Goal: Use online tool/utility: Utilize a website feature to perform a specific function

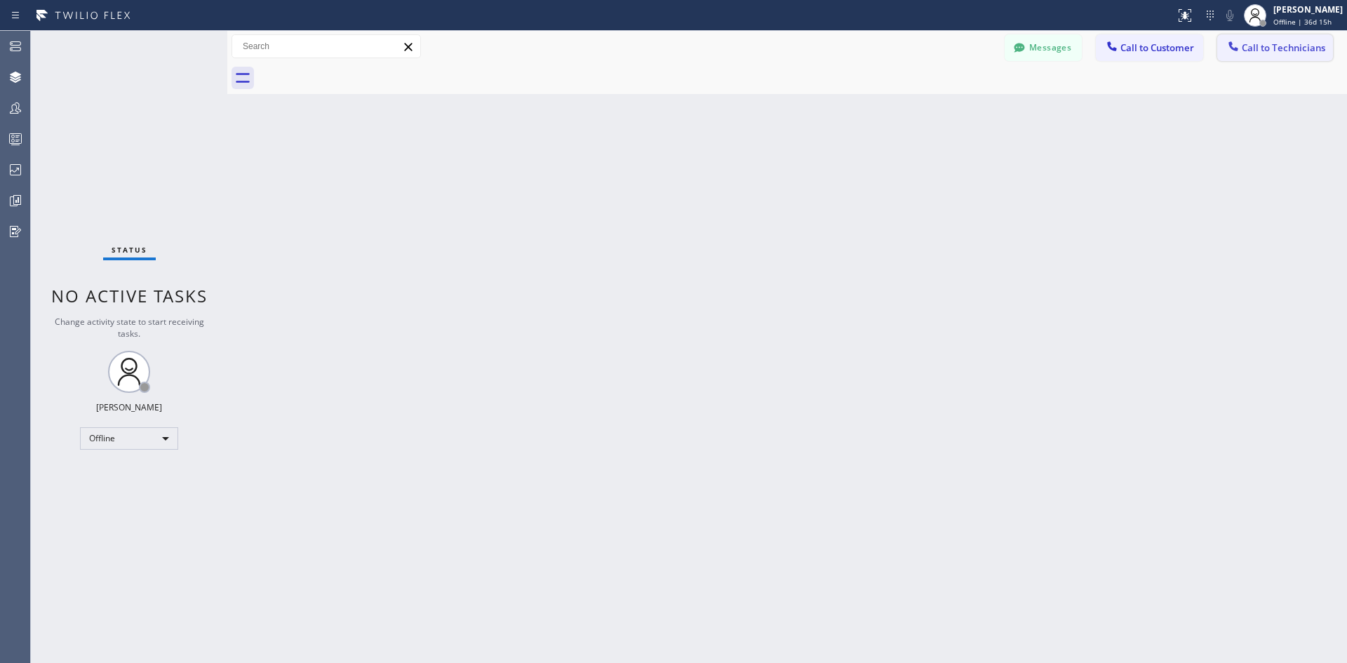
click at [1263, 50] on span "Call to Technicians" at bounding box center [1282, 47] width 83 height 13
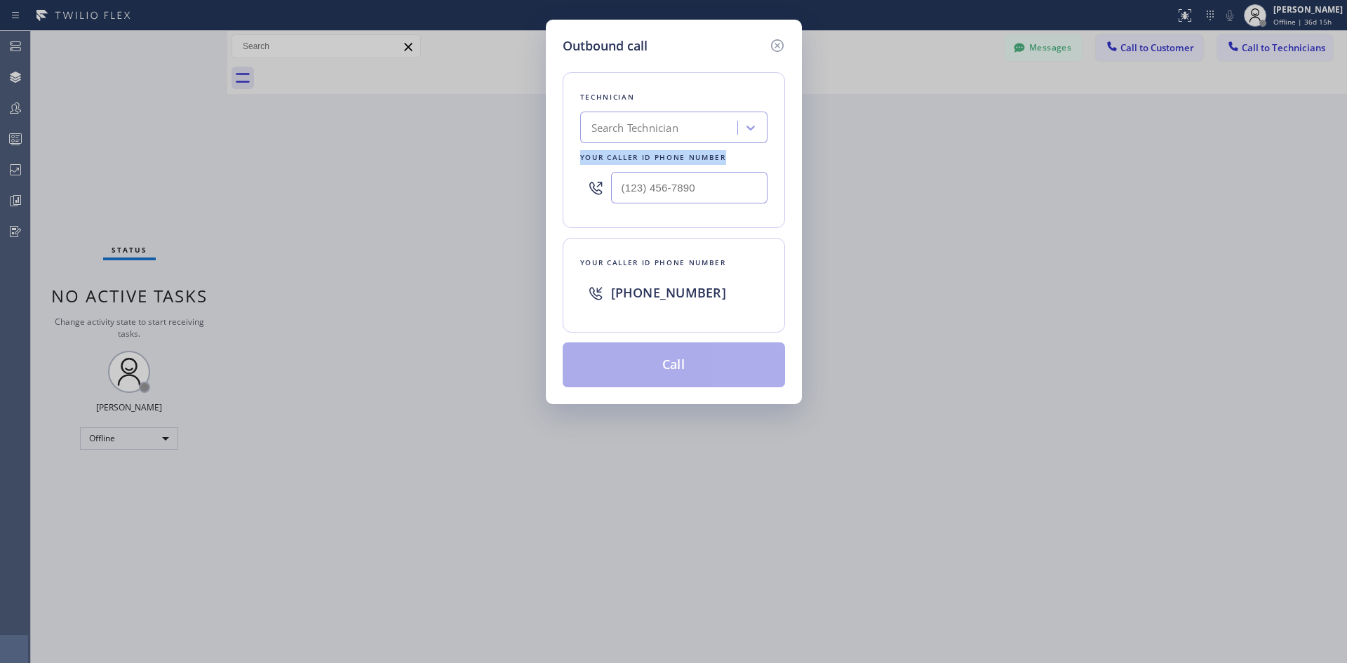
drag, startPoint x: 581, startPoint y: 157, endPoint x: 734, endPoint y: 156, distance: 153.6
click at [734, 156] on div "Your caller id phone number" at bounding box center [673, 157] width 187 height 15
type input "(___) ___-____"
click at [698, 189] on input "(___) ___-____" at bounding box center [689, 188] width 156 height 32
click at [627, 118] on div "Search Technician" at bounding box center [660, 128] width 153 height 25
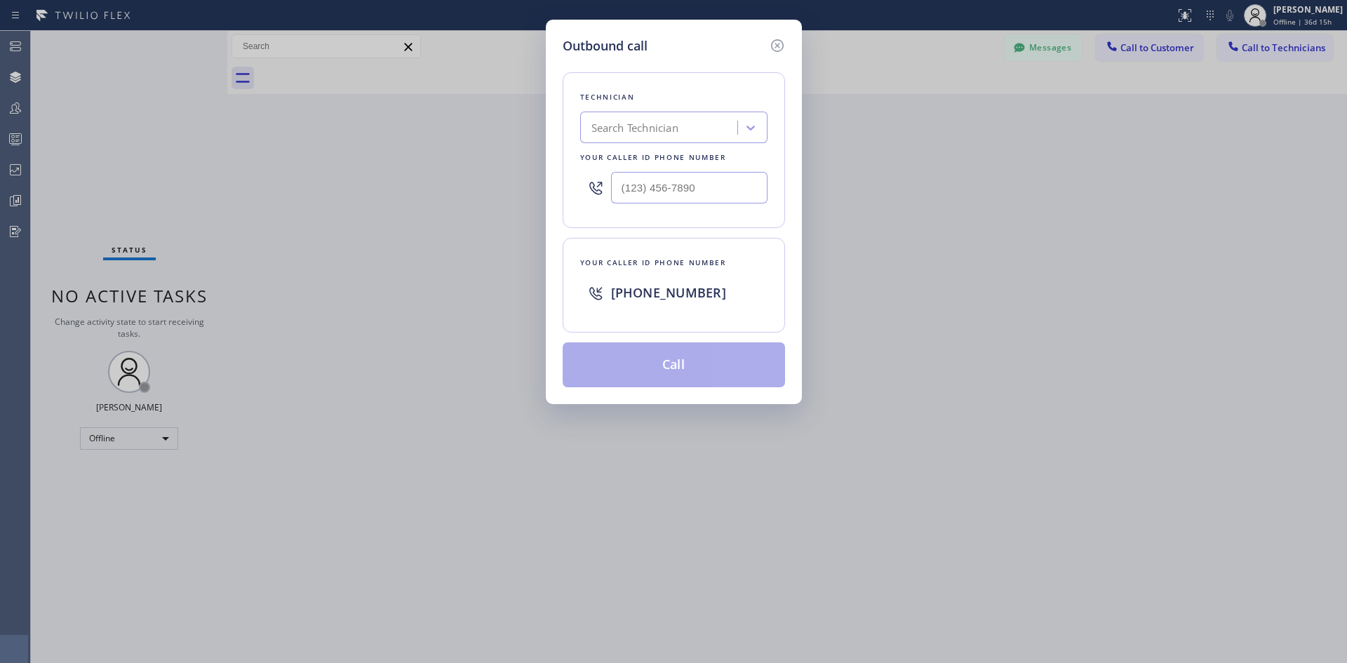
click at [650, 270] on div "[PHONE_NUMBER]" at bounding box center [673, 292] width 187 height 45
drag, startPoint x: 725, startPoint y: 261, endPoint x: 579, endPoint y: 269, distance: 146.1
click at [571, 269] on div "Your caller id phone number [PHONE_NUMBER]" at bounding box center [674, 285] width 222 height 95
copy div "Your caller id phone number"
drag, startPoint x: 611, startPoint y: 291, endPoint x: 803, endPoint y: 281, distance: 192.4
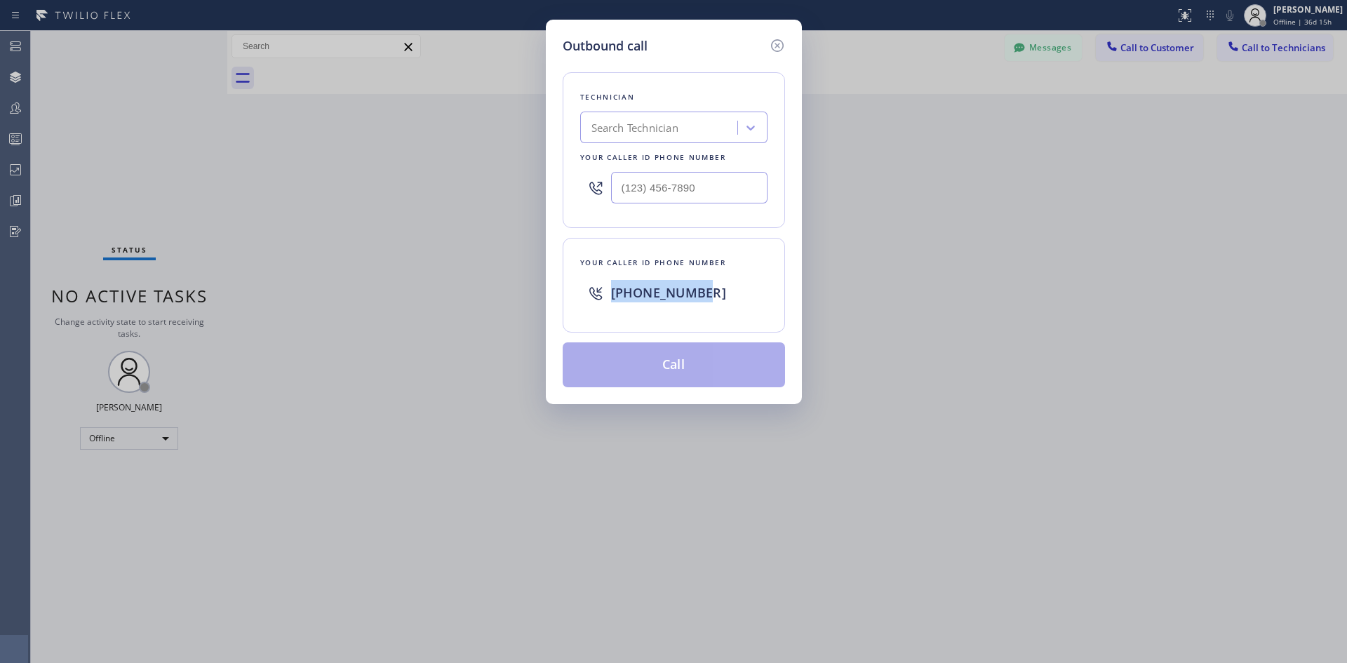
click at [802, 283] on div "Outbound call Technician Search Technician Your caller id phone number Your cal…" at bounding box center [673, 331] width 1347 height 663
drag, startPoint x: 649, startPoint y: 264, endPoint x: 731, endPoint y: 274, distance: 82.7
click at [730, 274] on div "Your caller id phone number [PHONE_NUMBER]" at bounding box center [674, 285] width 222 height 95
click at [755, 289] on div "[PHONE_NUMBER]" at bounding box center [689, 292] width 156 height 25
drag, startPoint x: 600, startPoint y: 288, endPoint x: 734, endPoint y: 298, distance: 134.3
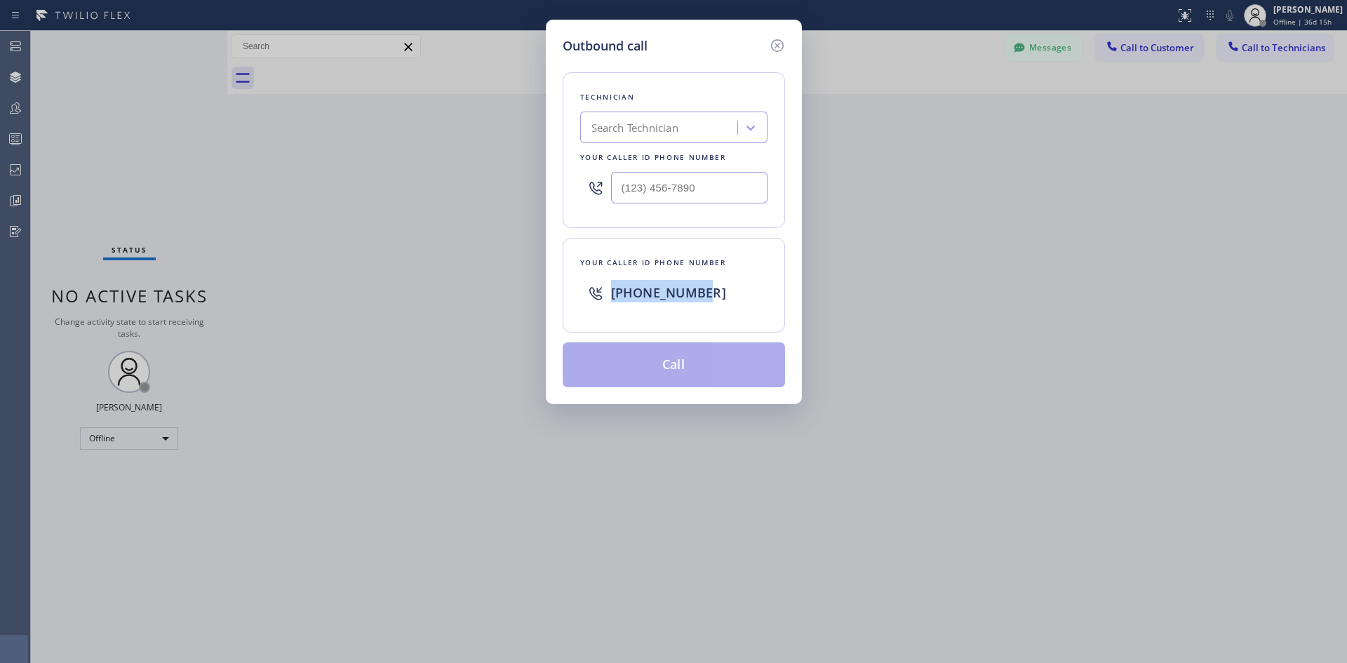
click at [728, 295] on div "[PHONE_NUMBER]" at bounding box center [673, 292] width 187 height 45
click at [591, 289] on icon at bounding box center [595, 293] width 17 height 17
click at [782, 47] on icon at bounding box center [776, 45] width 13 height 13
